Goal: Information Seeking & Learning: Learn about a topic

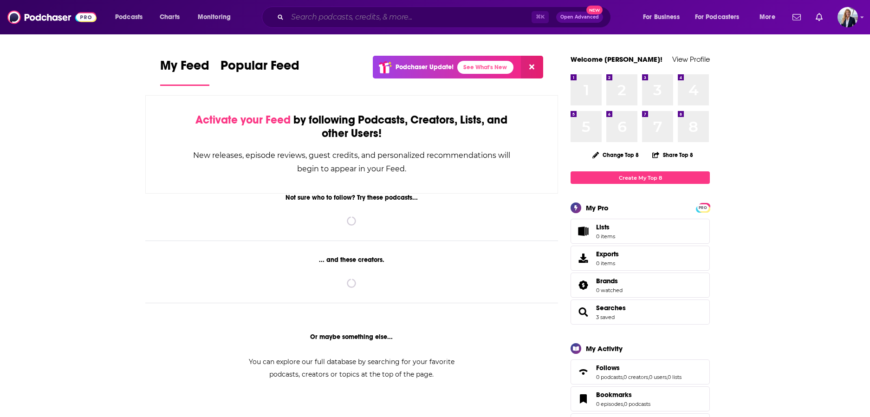
click at [336, 18] on input "Search podcasts, credits, & more..." at bounding box center [409, 17] width 244 height 15
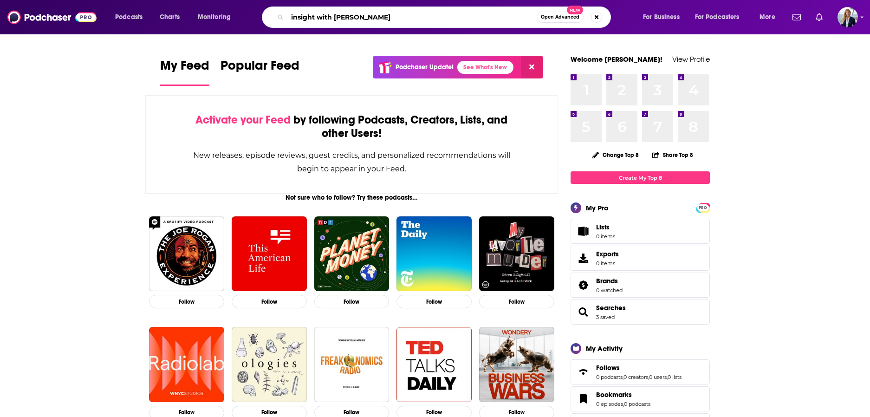
type input "insight with [PERSON_NAME]"
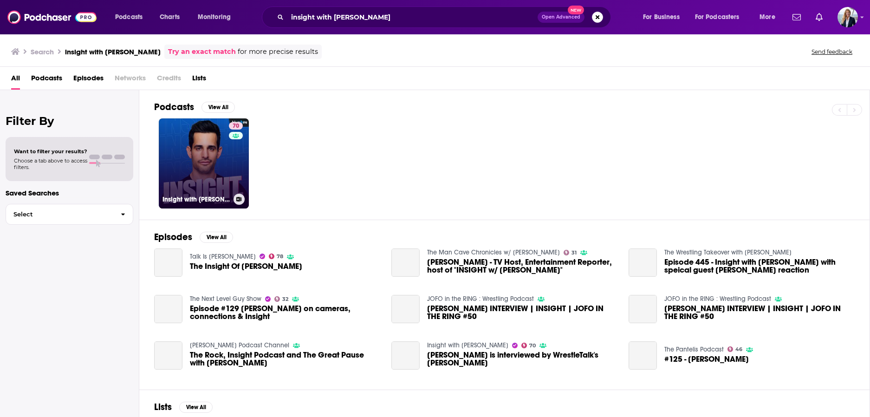
click at [198, 148] on link "70 Insight with [PERSON_NAME]" at bounding box center [204, 163] width 90 height 90
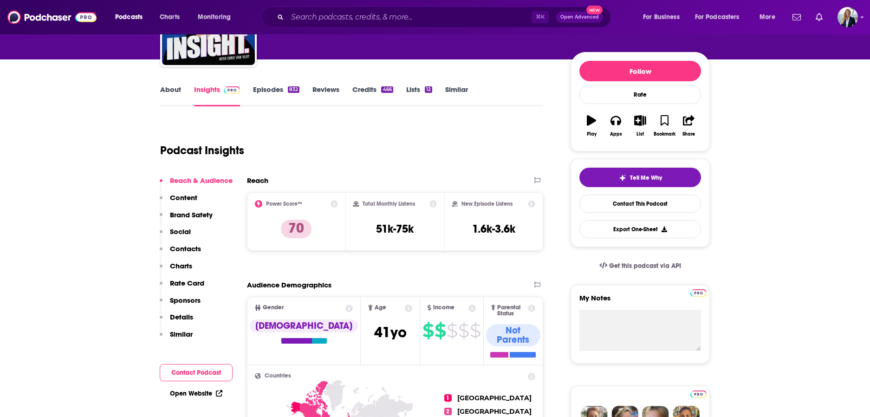
scroll to position [97, 0]
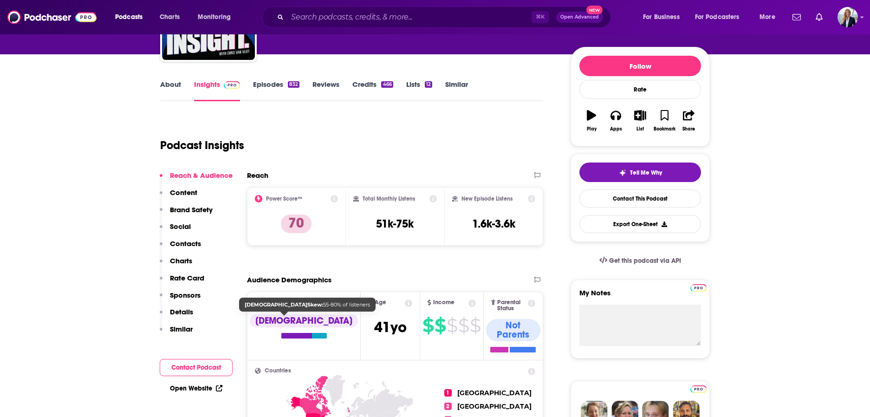
click at [293, 333] on div at bounding box center [304, 336] width 46 height 6
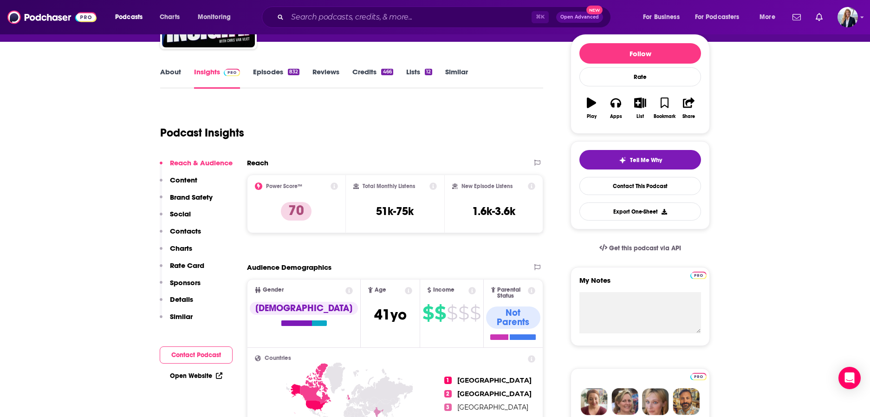
scroll to position [109, 0]
